Goal: Feedback & Contribution: Submit feedback/report problem

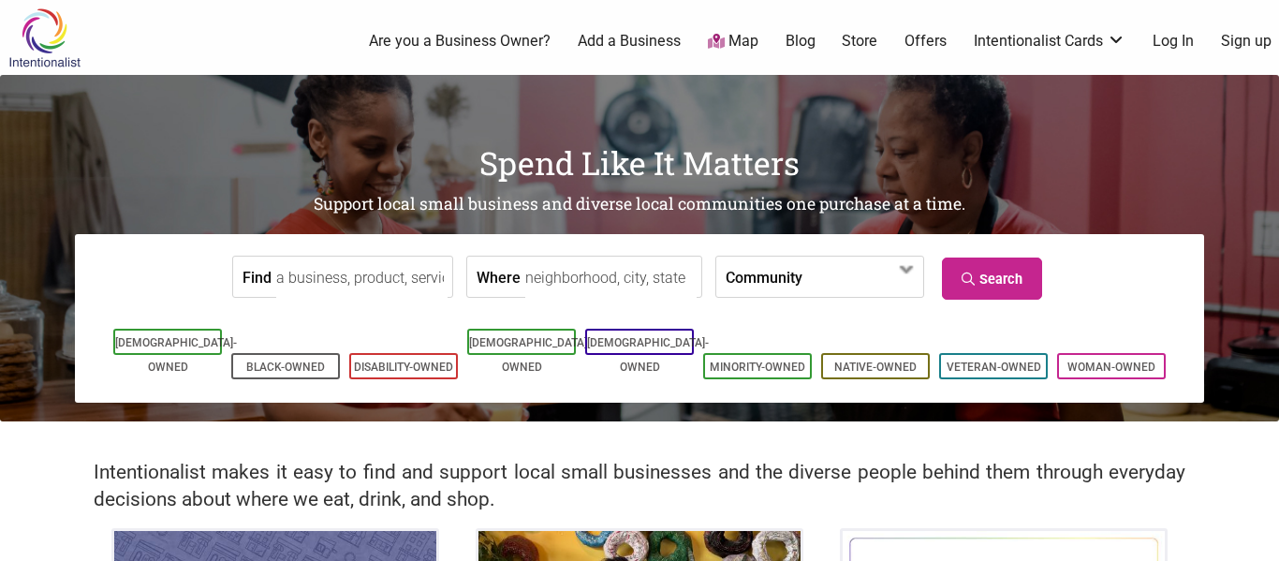
click at [373, 270] on input "Find" at bounding box center [361, 278] width 171 height 42
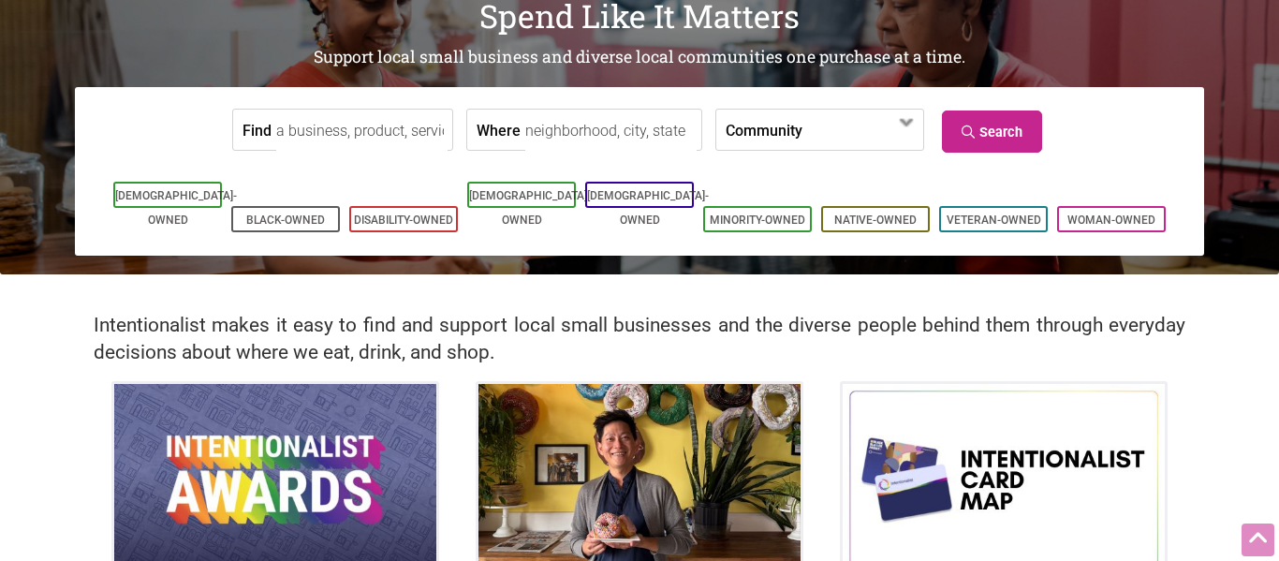
scroll to position [62, 0]
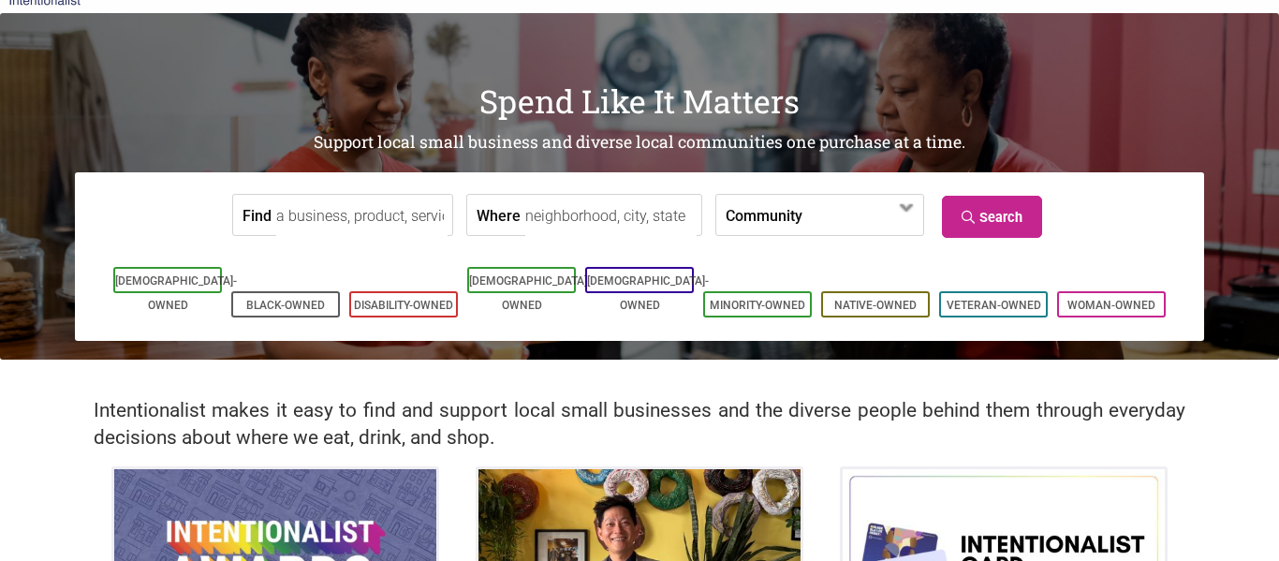
click at [343, 211] on input "Find" at bounding box center [361, 216] width 171 height 42
type input "hamil little"
click at [984, 208] on link "Search" at bounding box center [992, 217] width 100 height 42
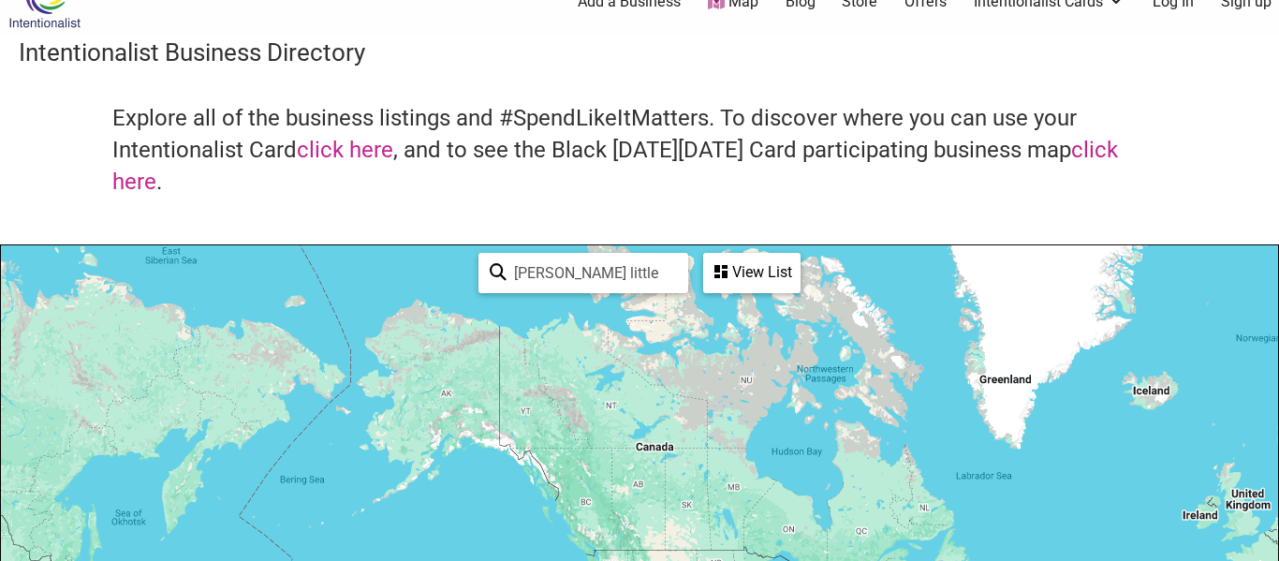
scroll to position [57, 0]
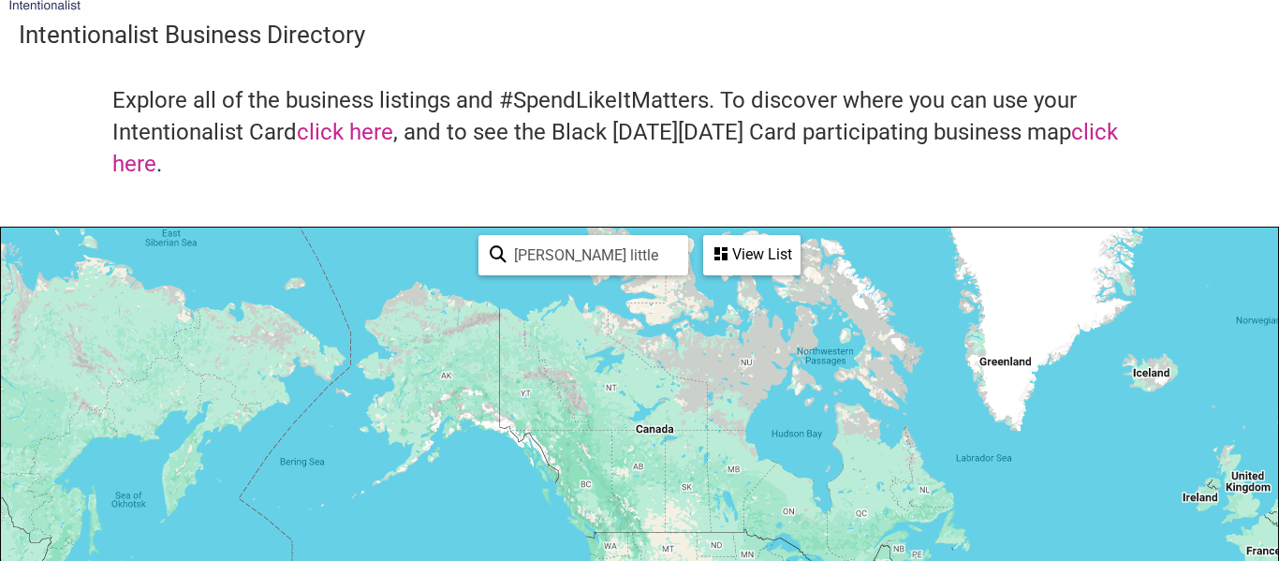
drag, startPoint x: 535, startPoint y: 242, endPoint x: 406, endPoint y: 246, distance: 129.3
type input "little health law"
click at [495, 250] on icon at bounding box center [498, 259] width 17 height 28
click at [756, 253] on div "View List" at bounding box center [752, 255] width 94 height 36
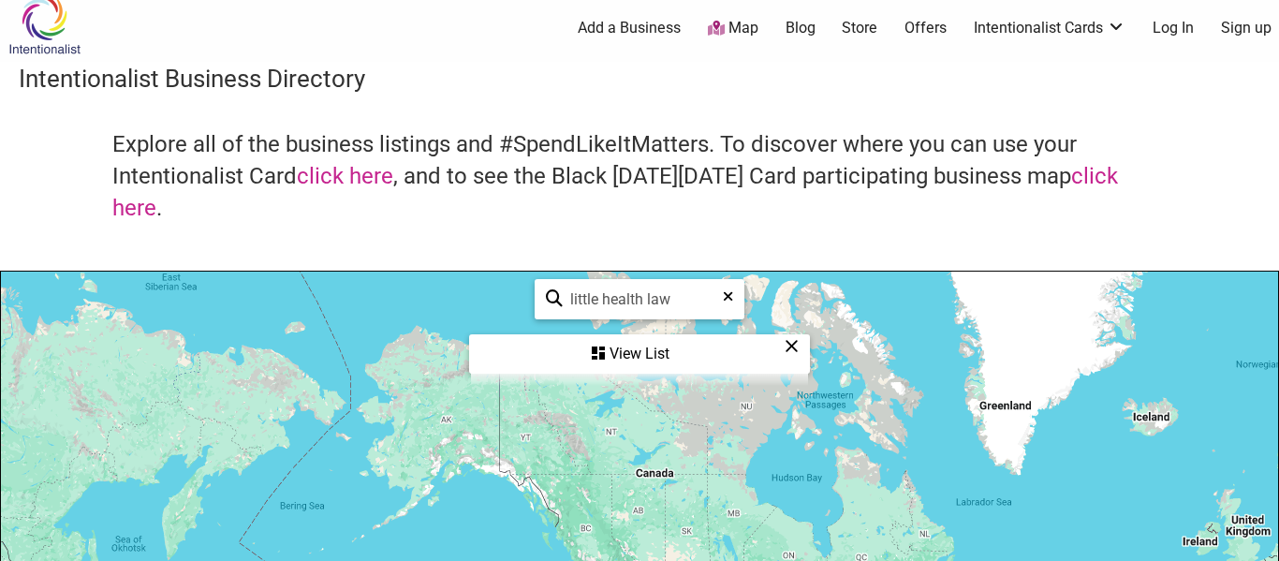
scroll to position [0, 0]
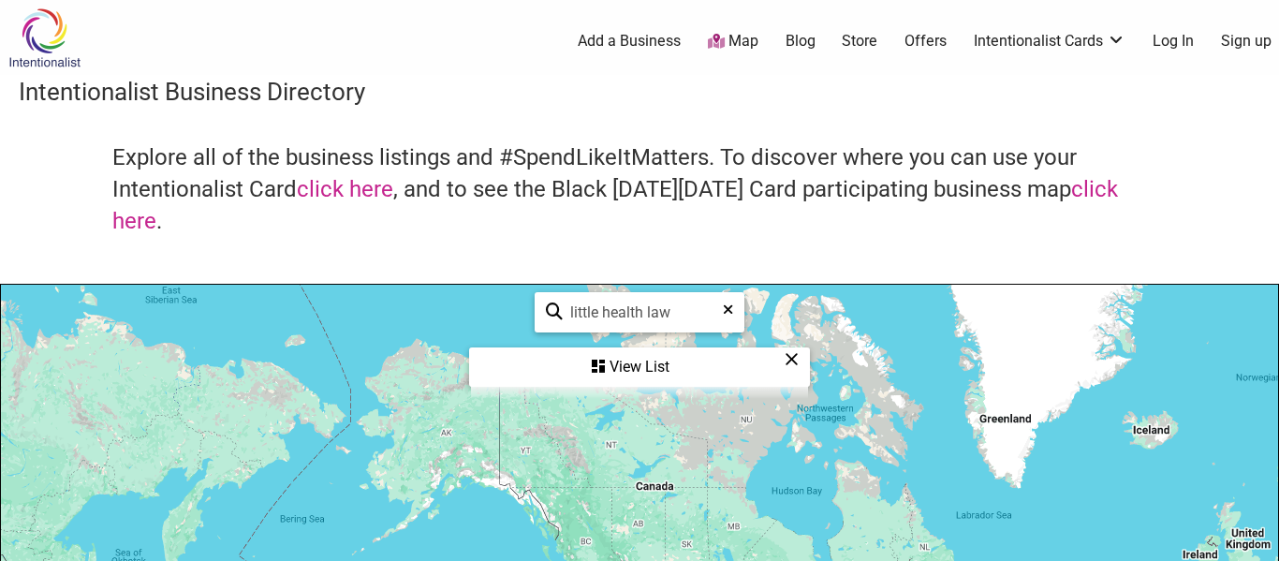
click at [1170, 41] on link "Log In" at bounding box center [1173, 41] width 41 height 21
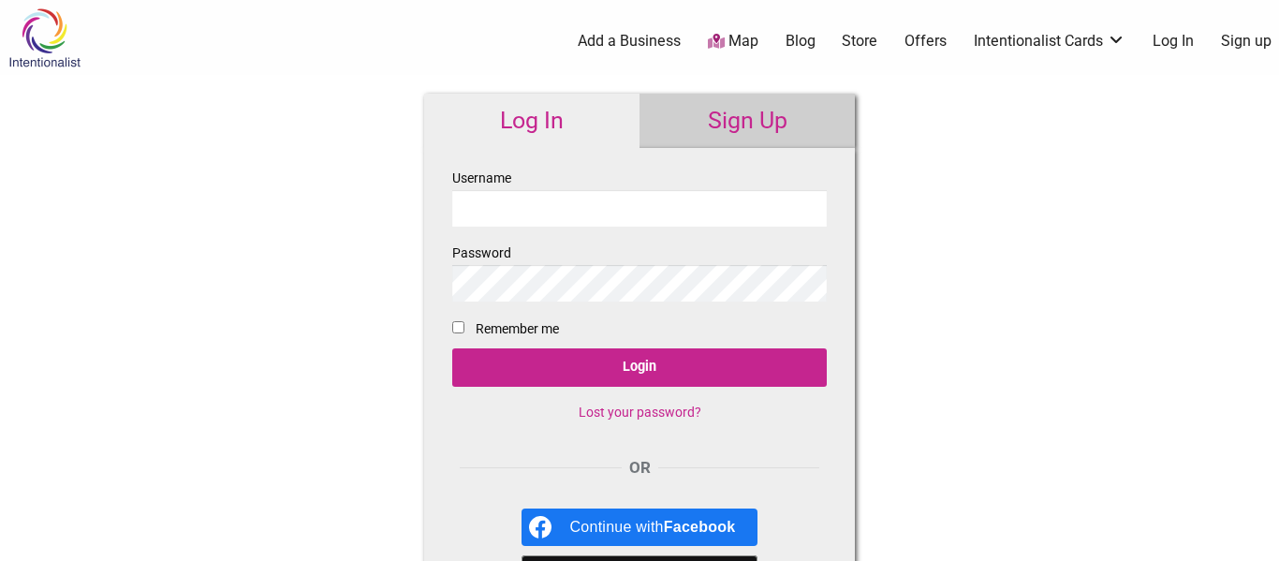
paste input "requests@littlehealthlaw.com"
type input "[EMAIL_ADDRESS][DOMAIN_NAME]"
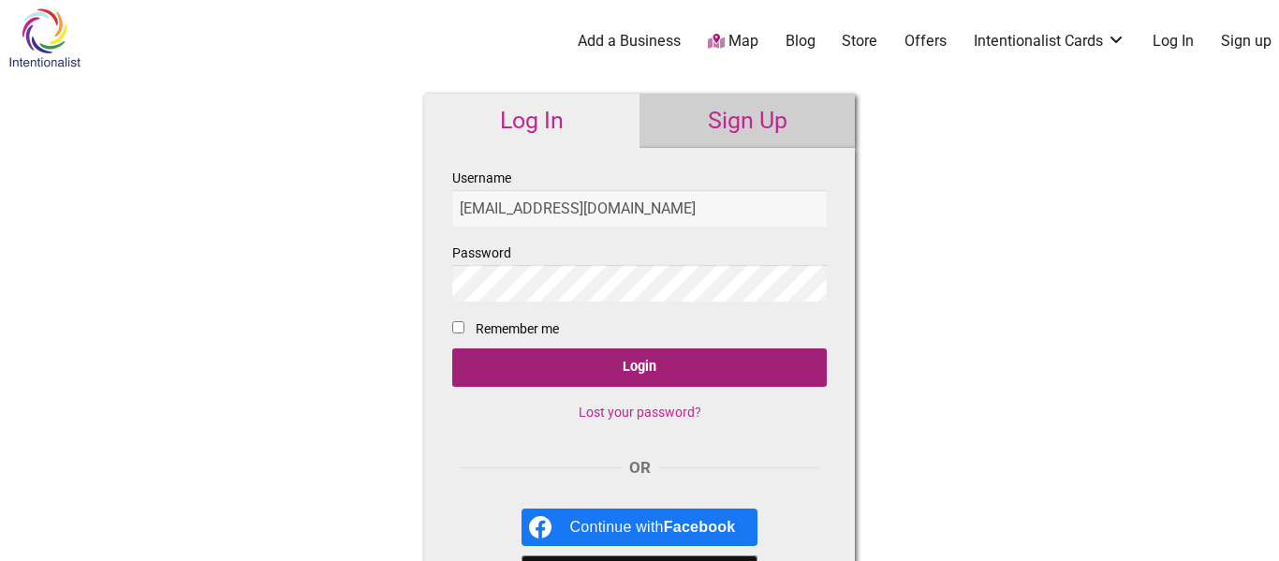
click at [643, 382] on input "Login" at bounding box center [639, 367] width 375 height 38
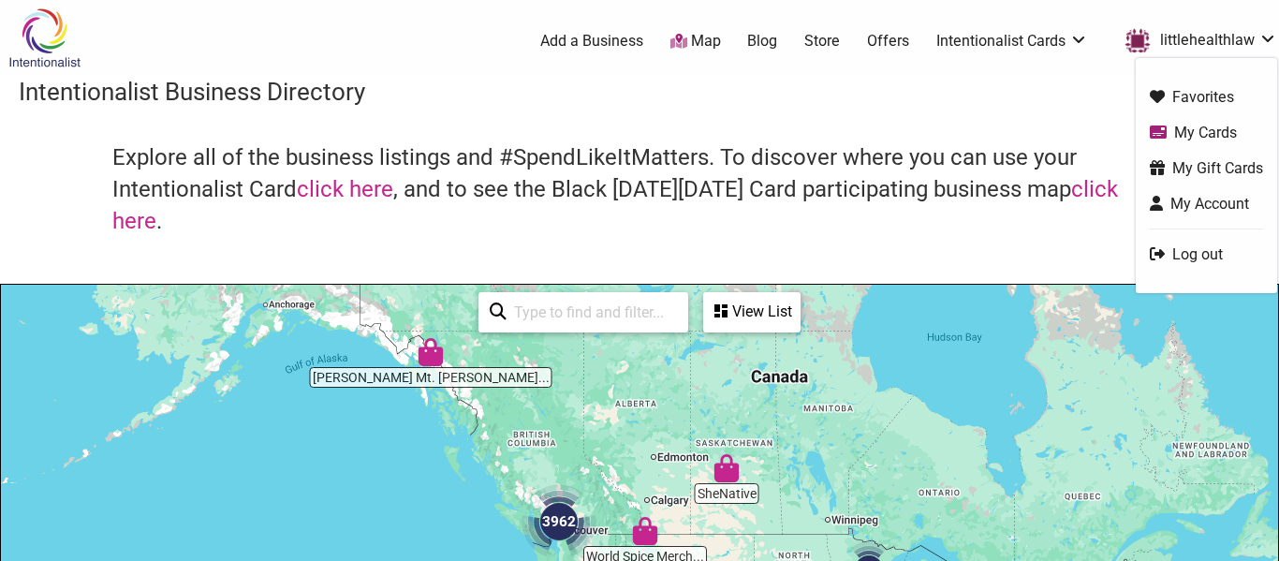
click at [1208, 206] on link "My Account" at bounding box center [1206, 204] width 113 height 22
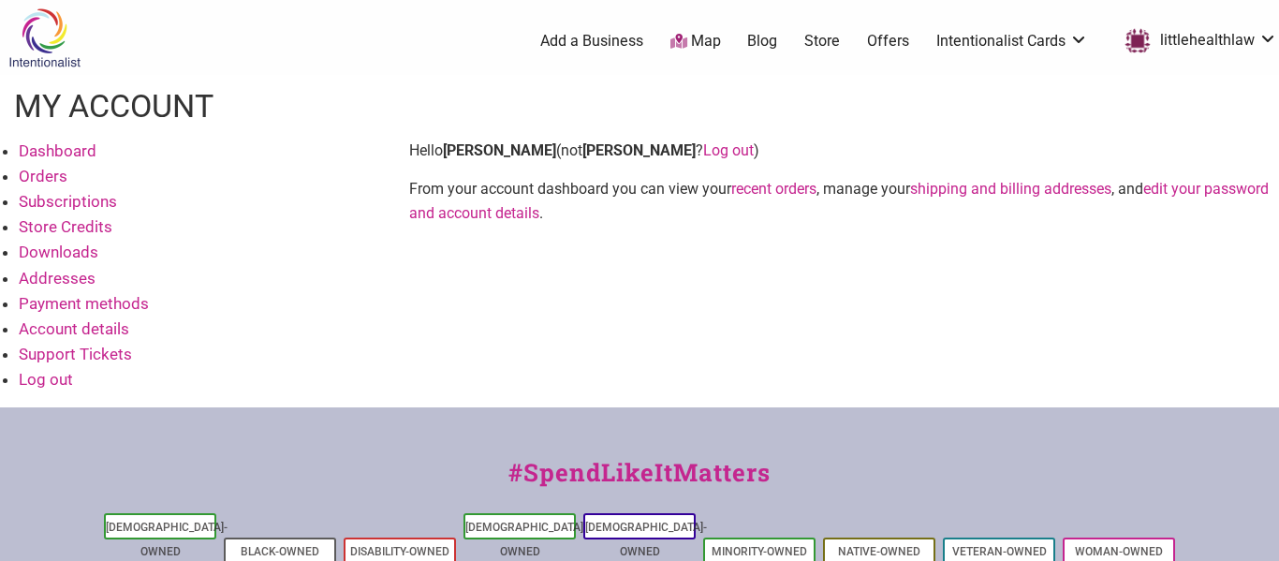
click at [62, 148] on link "Dashboard" at bounding box center [58, 150] width 78 height 19
click at [45, 176] on link "Orders" at bounding box center [43, 176] width 49 height 19
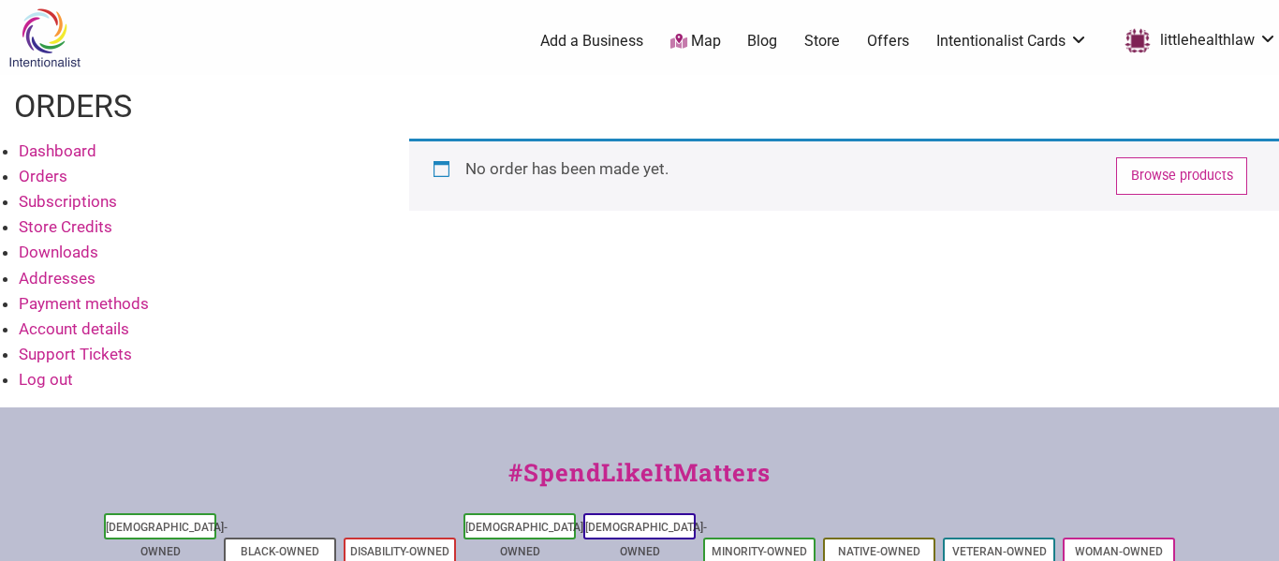
click at [73, 274] on link "Addresses" at bounding box center [57, 278] width 77 height 19
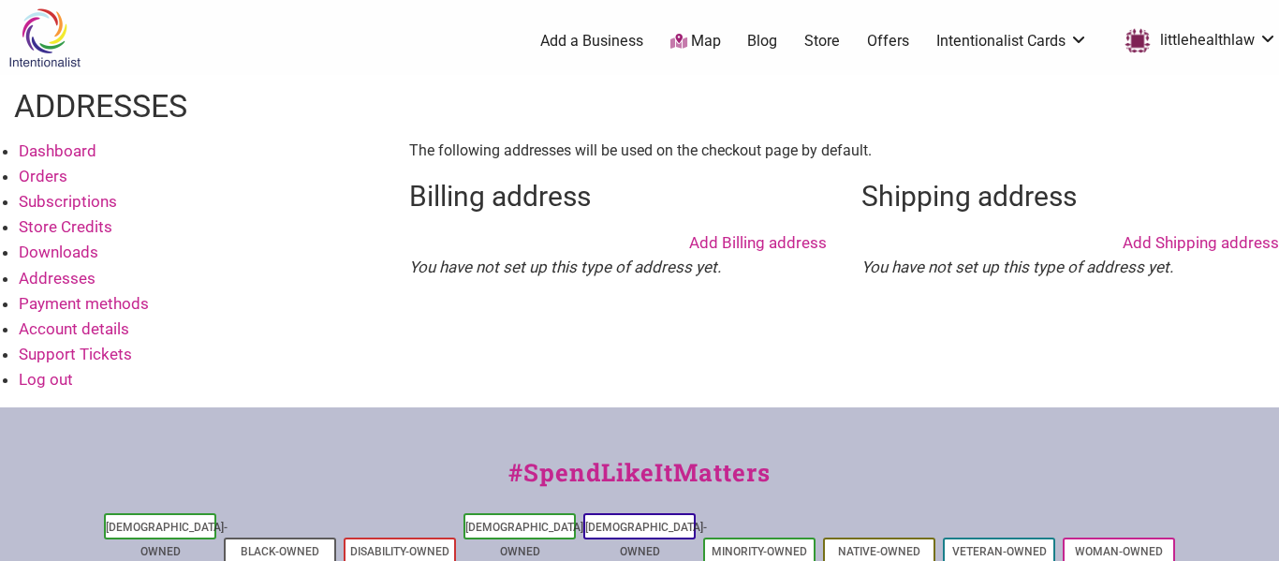
click at [584, 24] on ul "0 Add a Business Map Blog Store Offers Intentionalist Cards Buy Black Card Inte…" at bounding box center [728, 41] width 1126 height 34
click at [581, 37] on link "Add a Business" at bounding box center [591, 41] width 103 height 21
click at [1207, 37] on link "littlehealthlaw" at bounding box center [1196, 41] width 162 height 34
click at [63, 378] on link "Log out" at bounding box center [46, 379] width 54 height 19
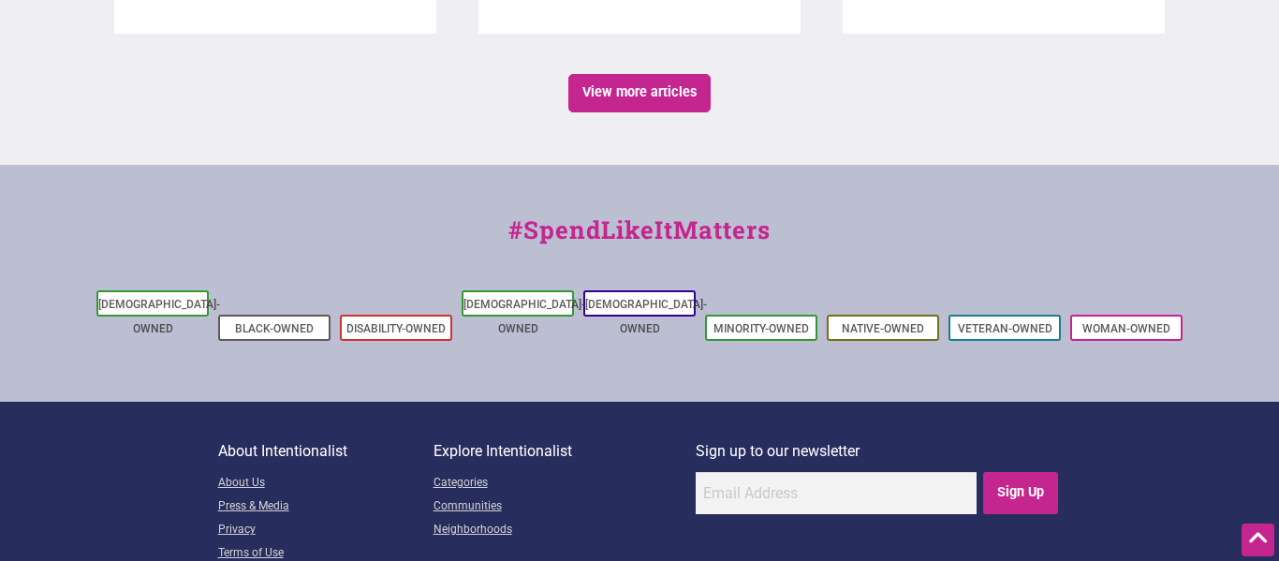
scroll to position [3570, 0]
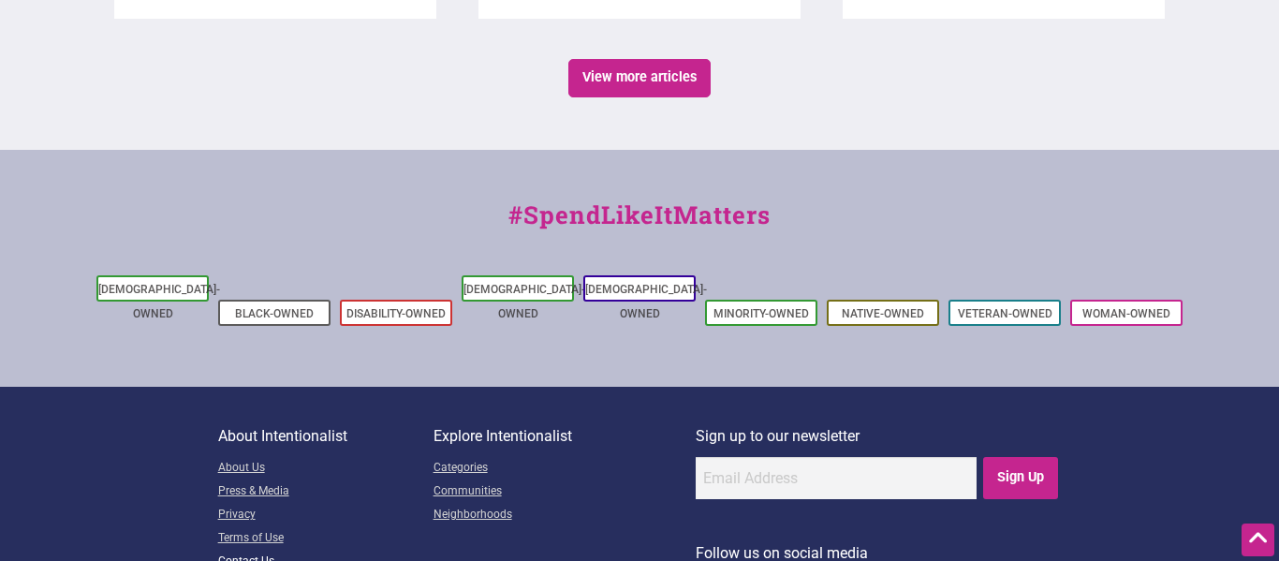
click at [258, 551] on link "Contact Us" at bounding box center [325, 562] width 215 height 23
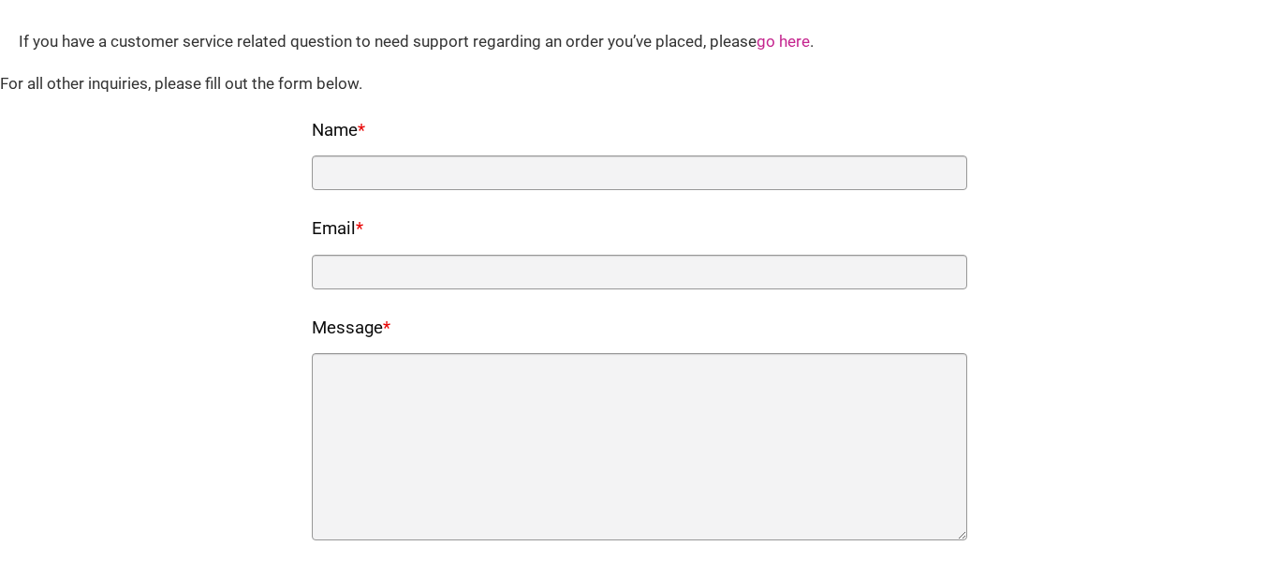
scroll to position [158, 0]
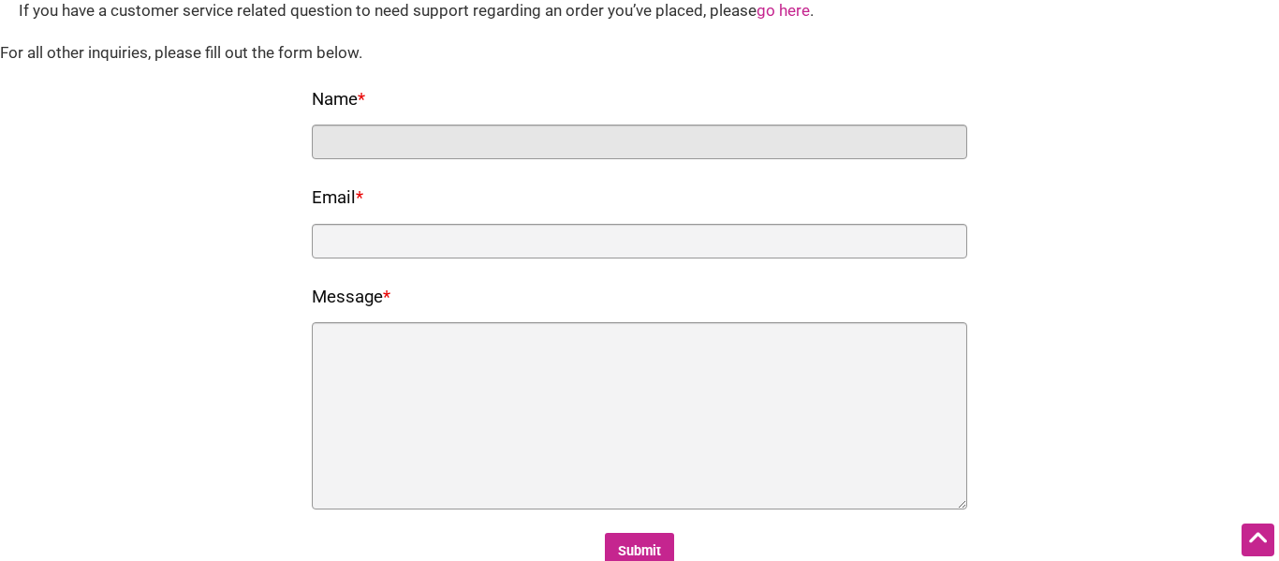
click at [459, 156] on input "Name *" at bounding box center [640, 142] width 656 height 35
paste input "[PERSON_NAME]"
type input "[PERSON_NAME]"
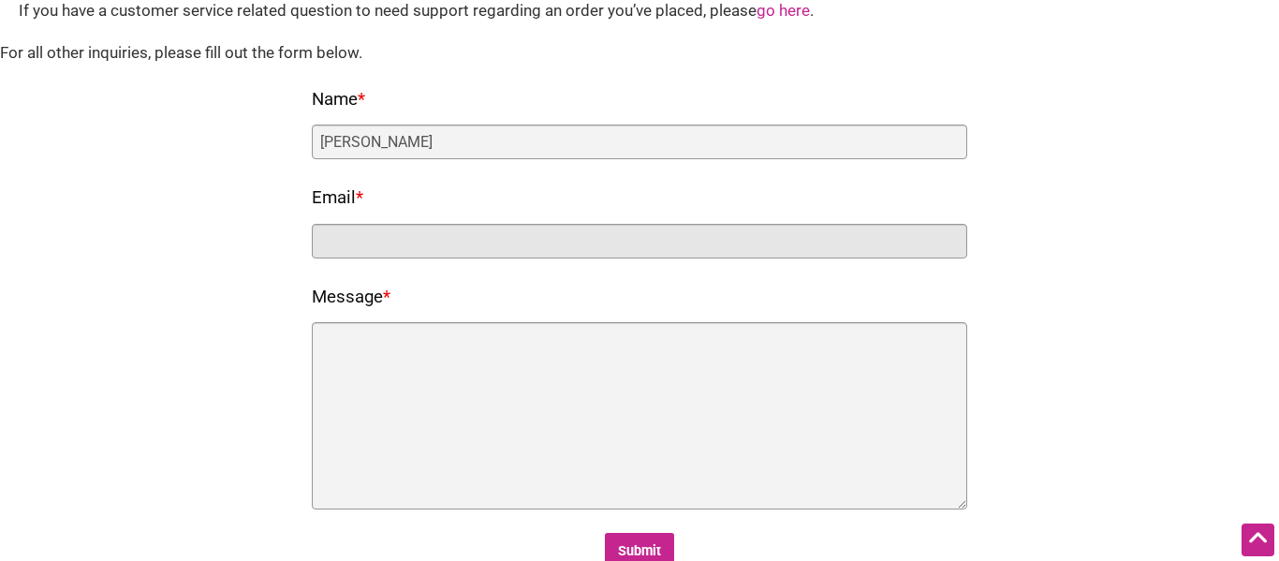
drag, startPoint x: 474, startPoint y: 246, endPoint x: 528, endPoint y: 318, distance: 90.3
click at [482, 250] on input "Email *" at bounding box center [640, 241] width 656 height 35
paste input "[EMAIL_ADDRESS][DOMAIN_NAME]"
type input "[EMAIL_ADDRESS][DOMAIN_NAME]"
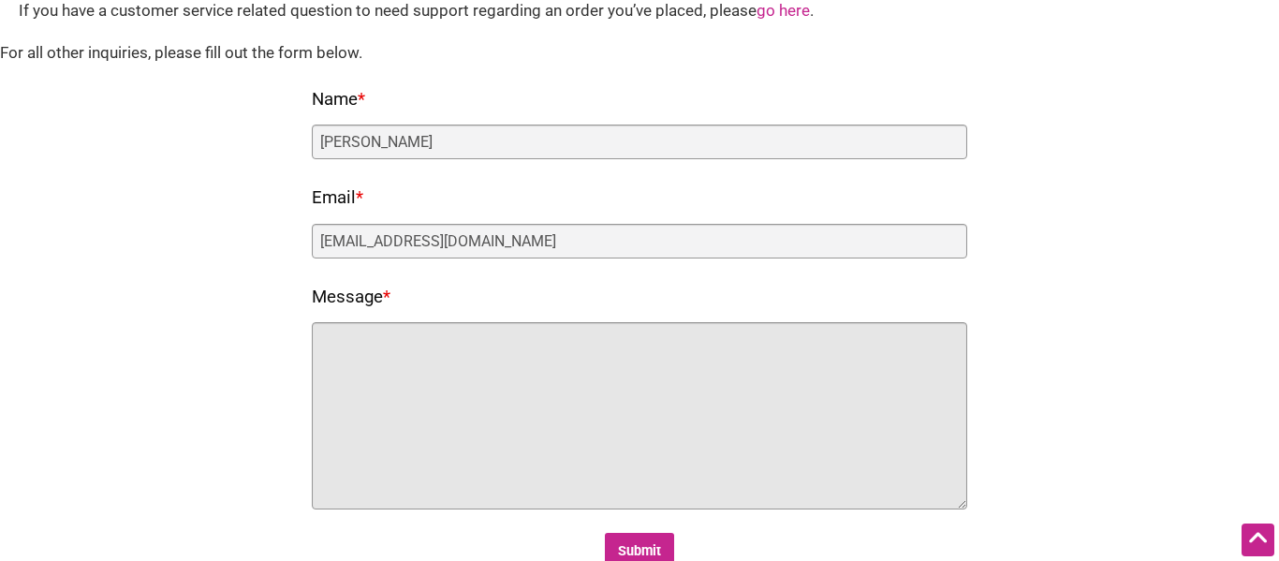
click at [524, 354] on textarea "Message *" at bounding box center [640, 415] width 656 height 187
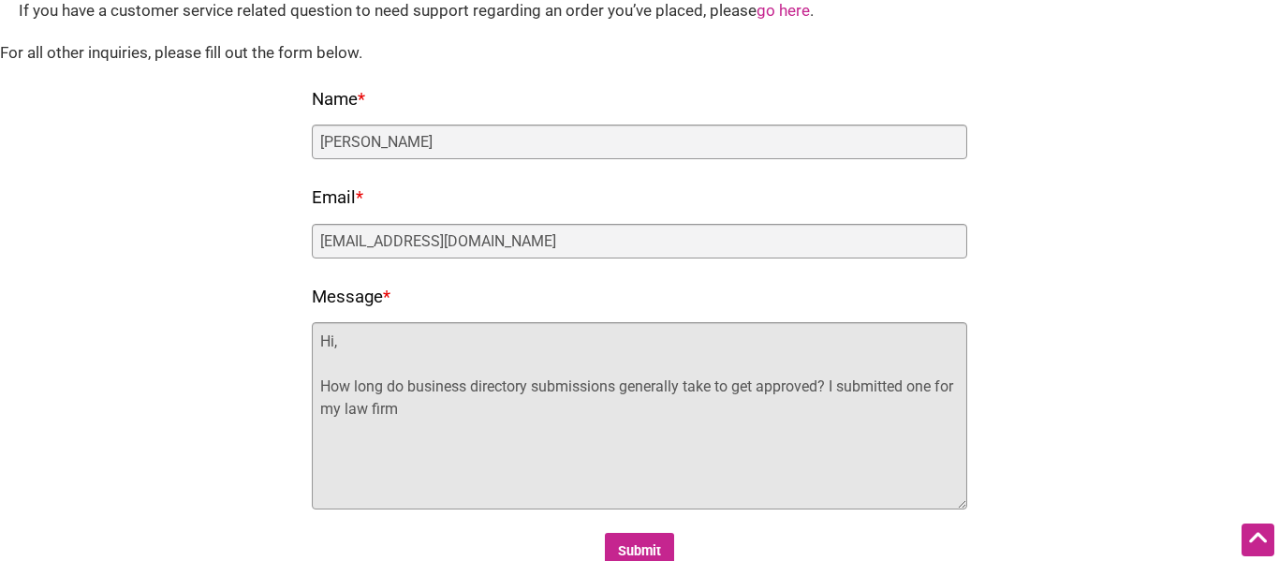
paste textarea "Little Health Law"
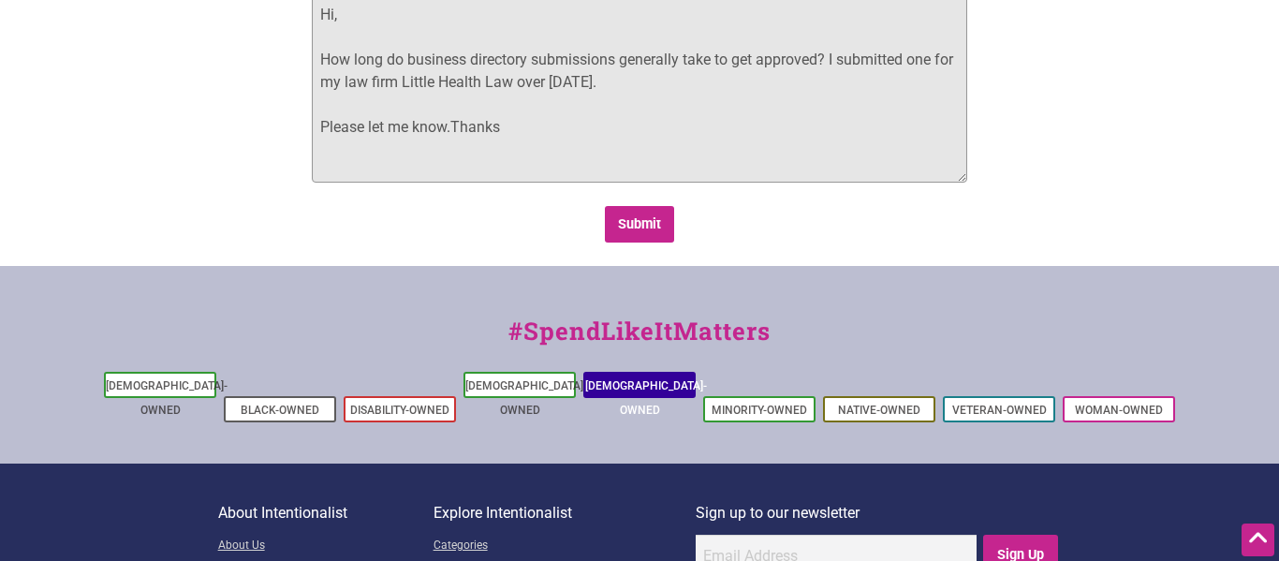
scroll to position [487, 0]
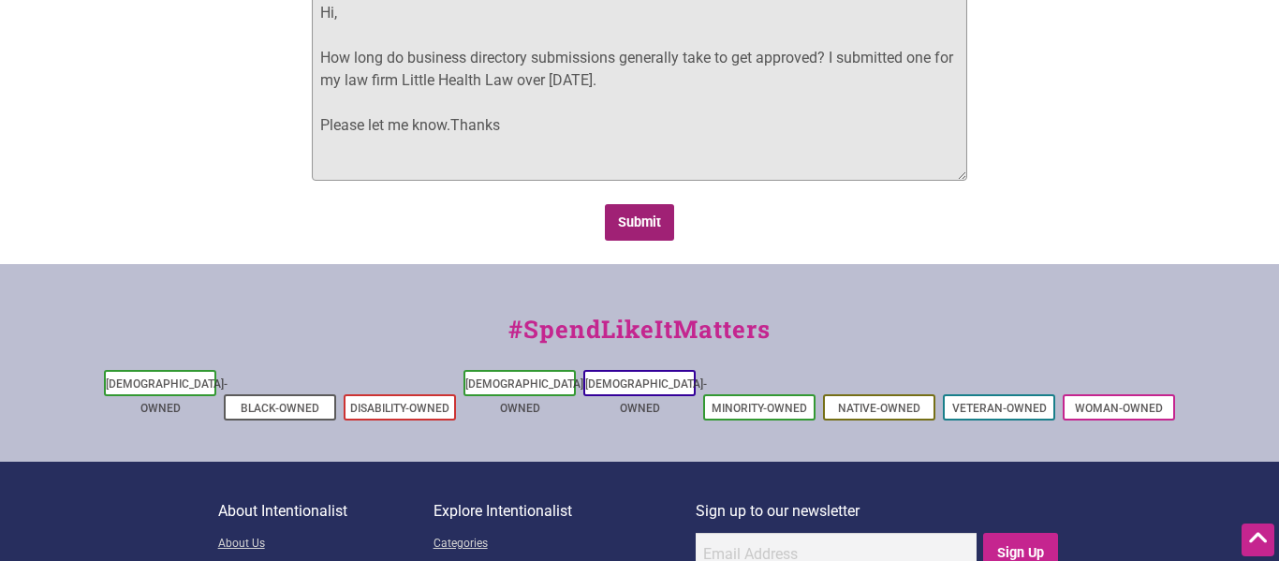
type textarea "Hi, How long do business directory submissions generally take to get approved? …"
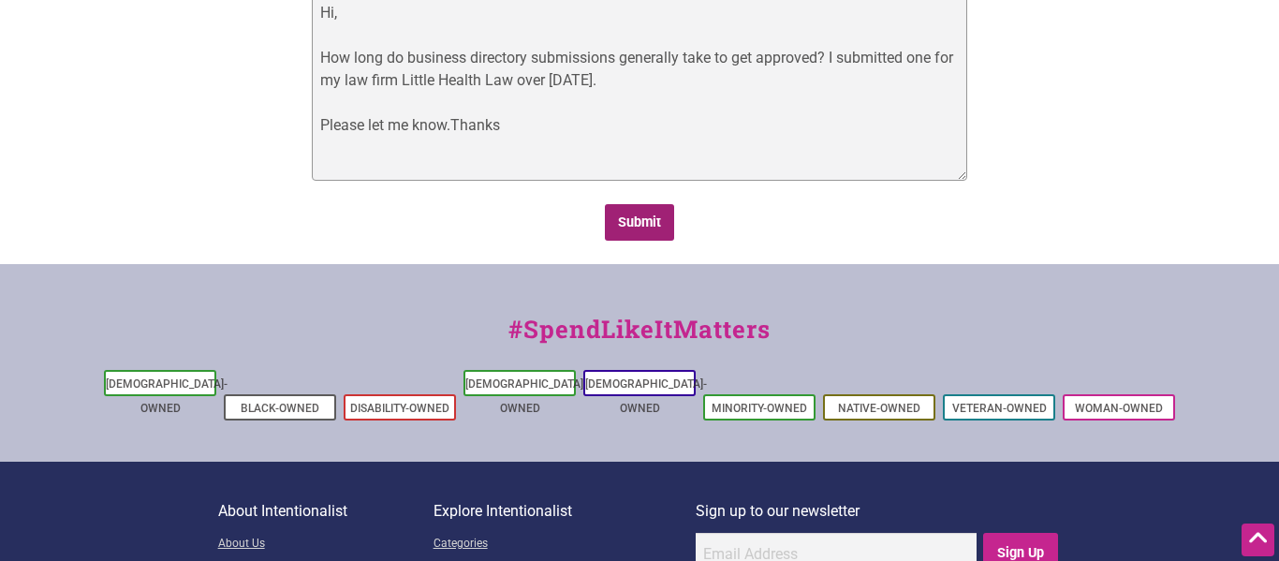
click at [643, 223] on input "Submit" at bounding box center [640, 222] width 70 height 37
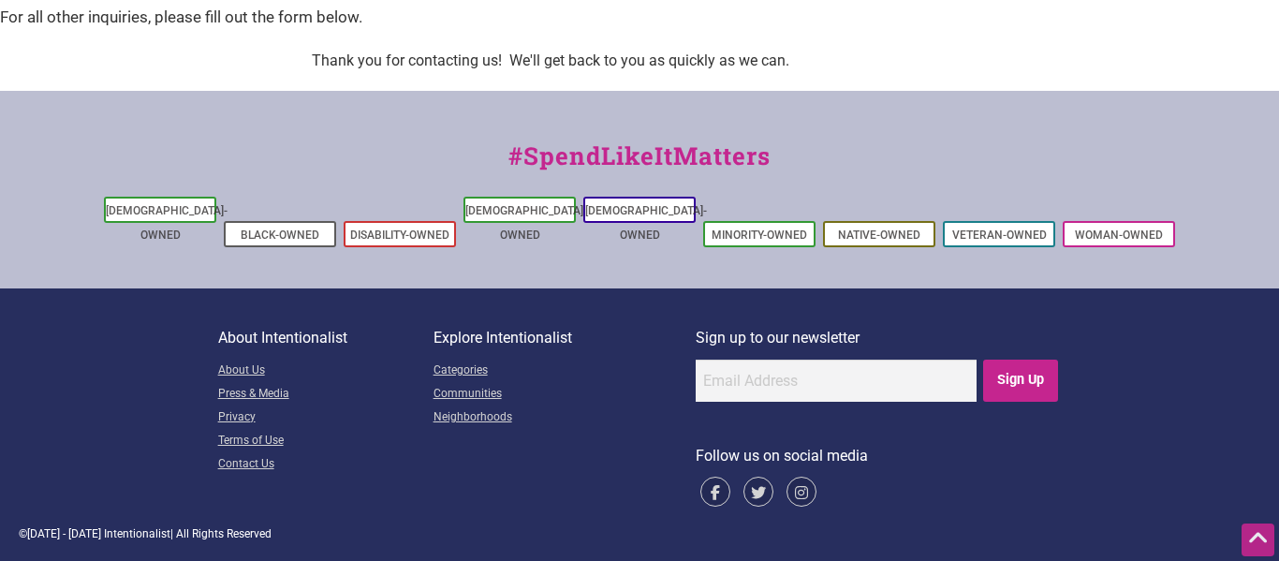
scroll to position [0, 0]
